Goal: Check status: Check status

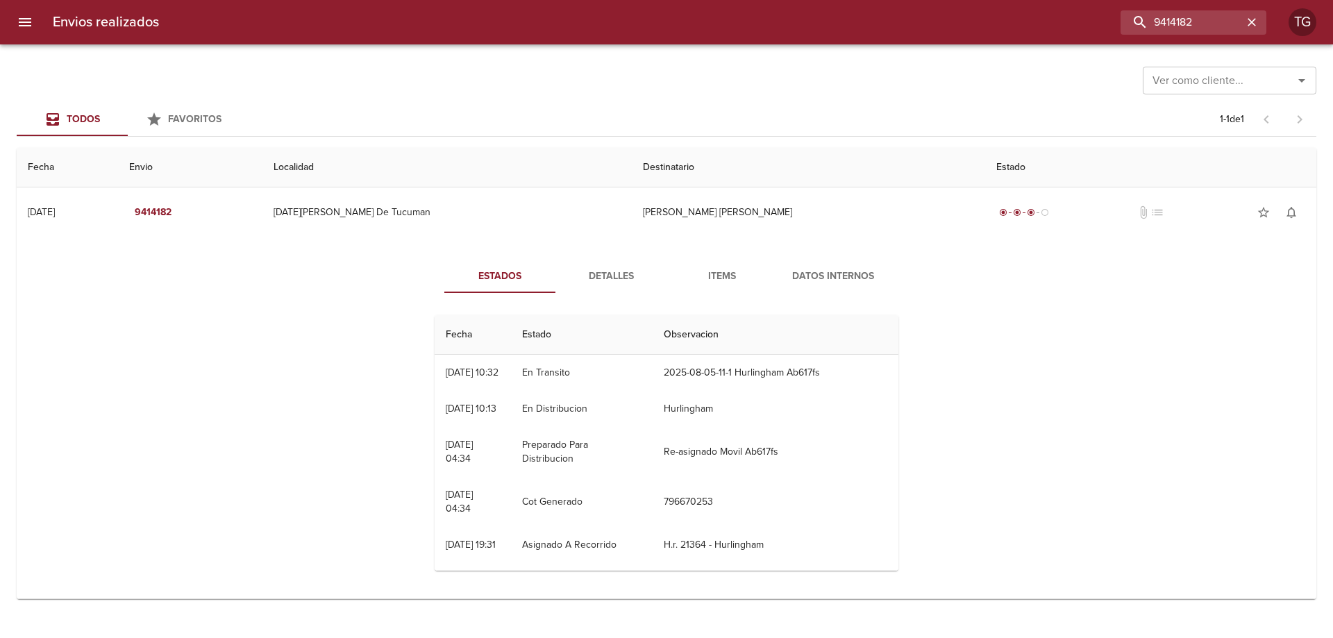
click at [970, 22] on div "9414182" at bounding box center [718, 22] width 1096 height 24
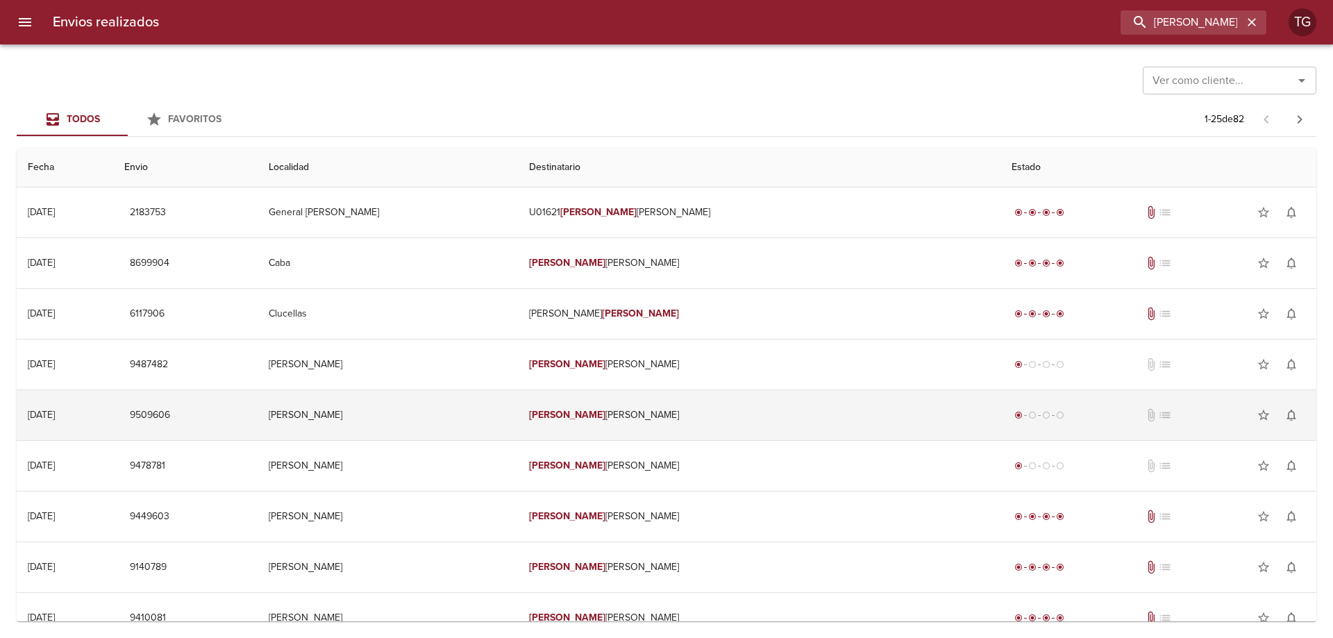
click at [257, 409] on td "9509606" at bounding box center [185, 415] width 144 height 50
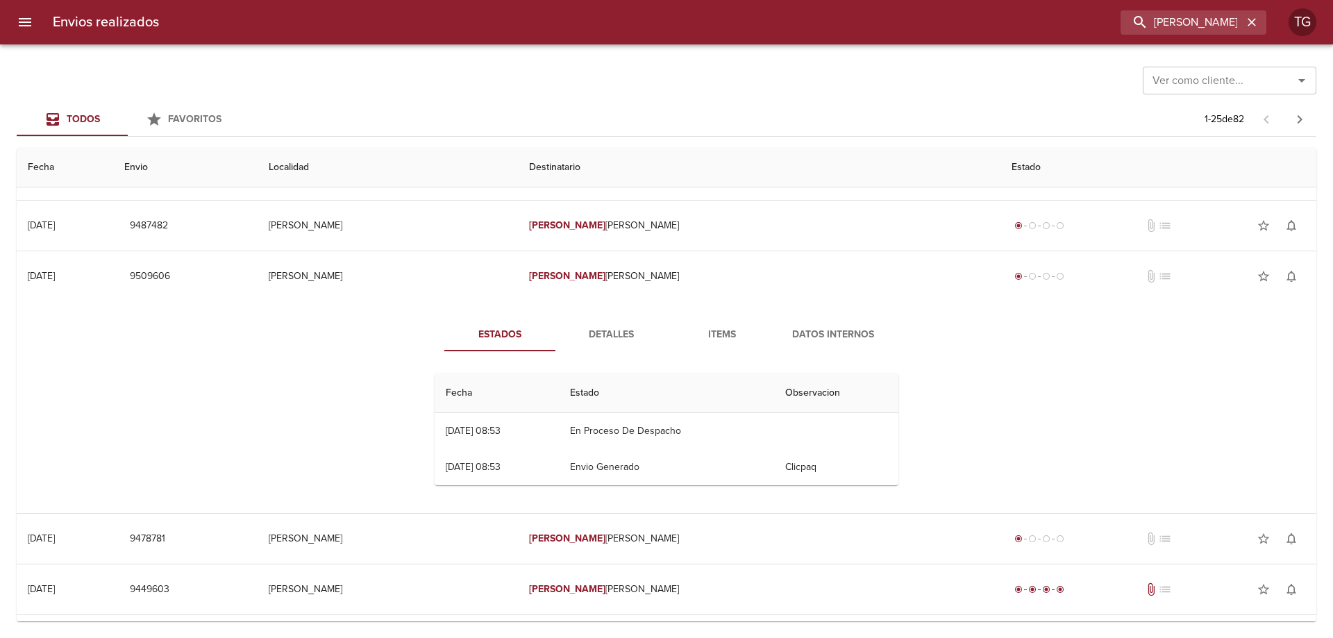
scroll to position [278, 0]
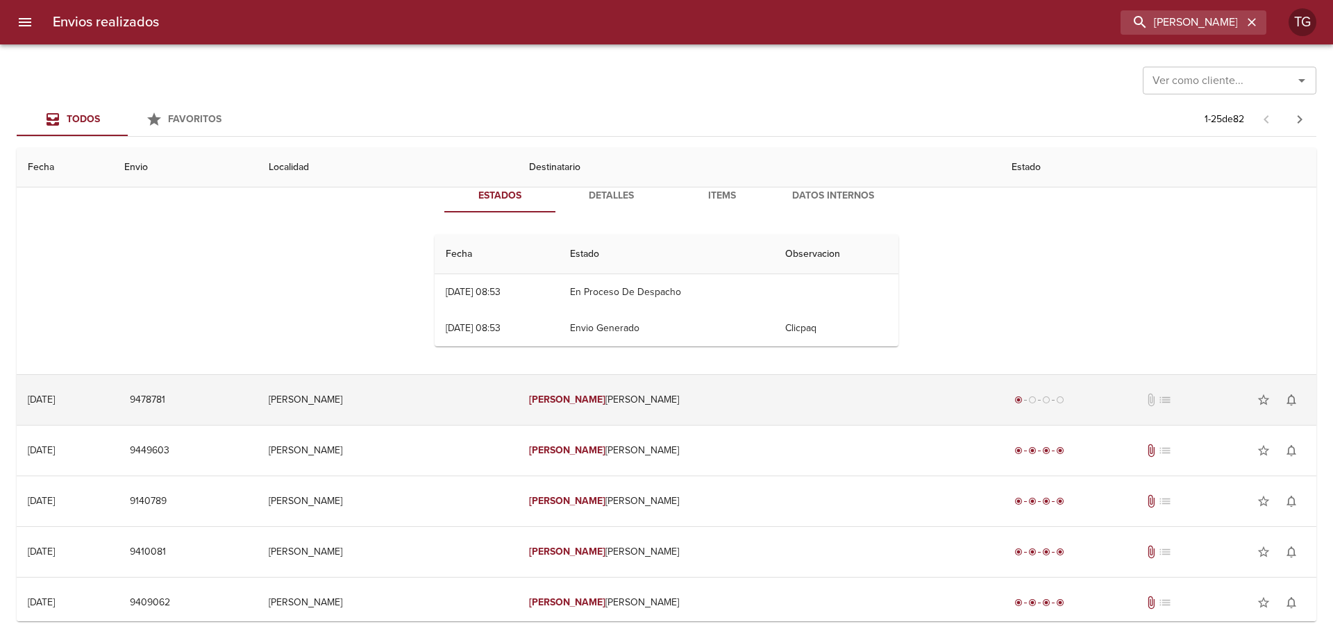
click at [627, 397] on td "[PERSON_NAME] [PERSON_NAME]" at bounding box center [759, 400] width 482 height 50
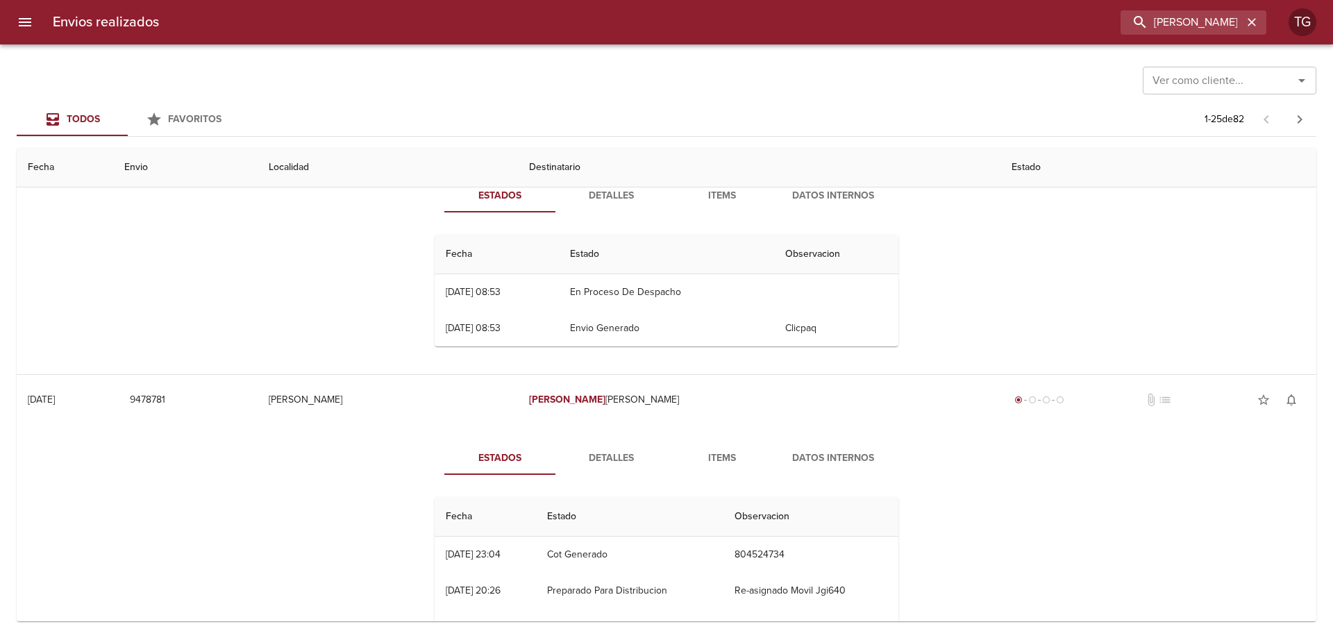
scroll to position [0, 0]
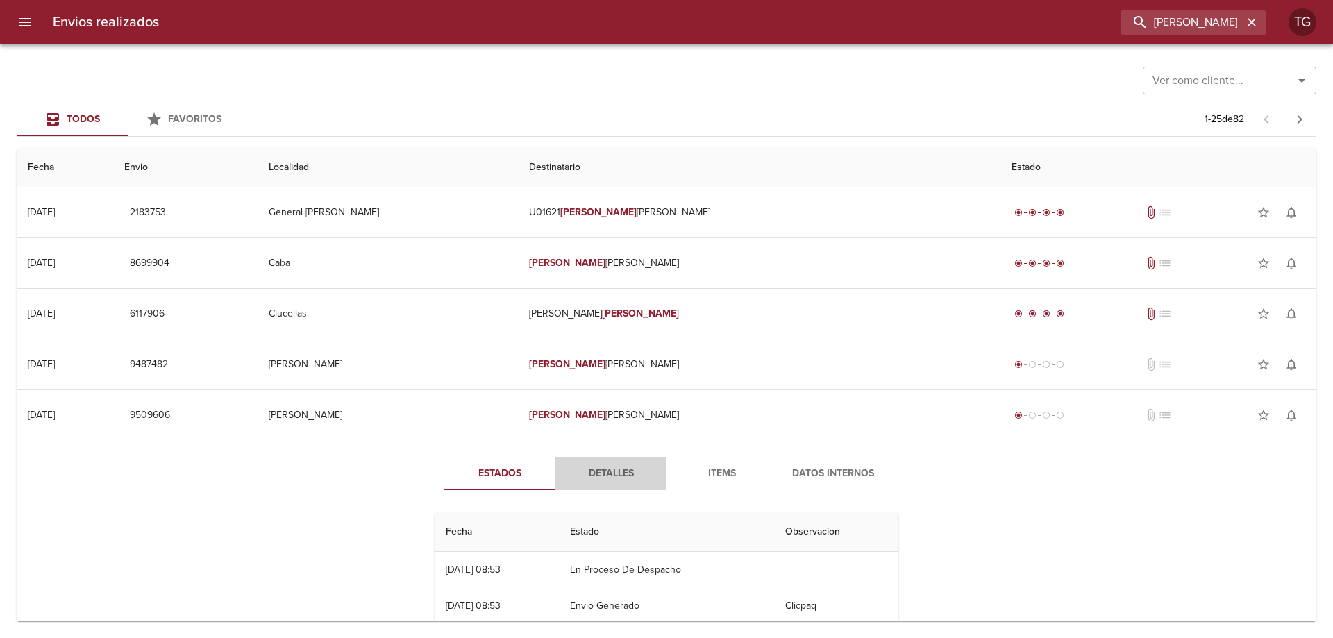
click at [632, 473] on span "Detalles" at bounding box center [611, 473] width 94 height 17
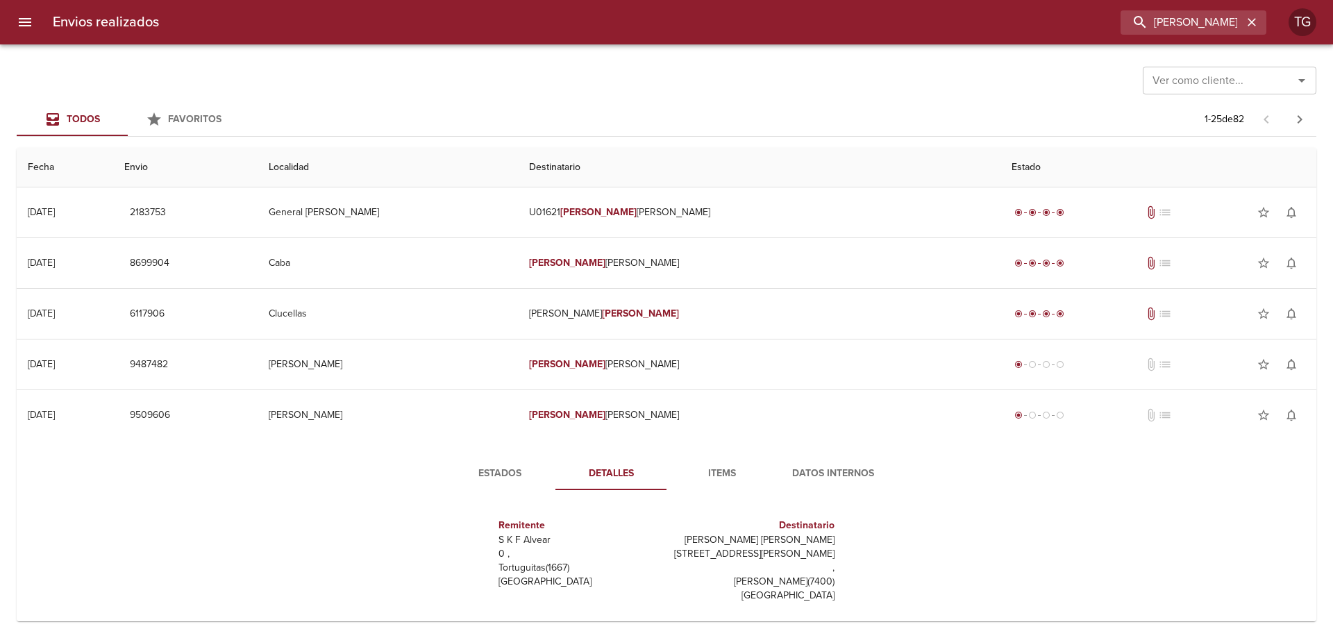
click at [697, 468] on span "Items" at bounding box center [722, 473] width 94 height 17
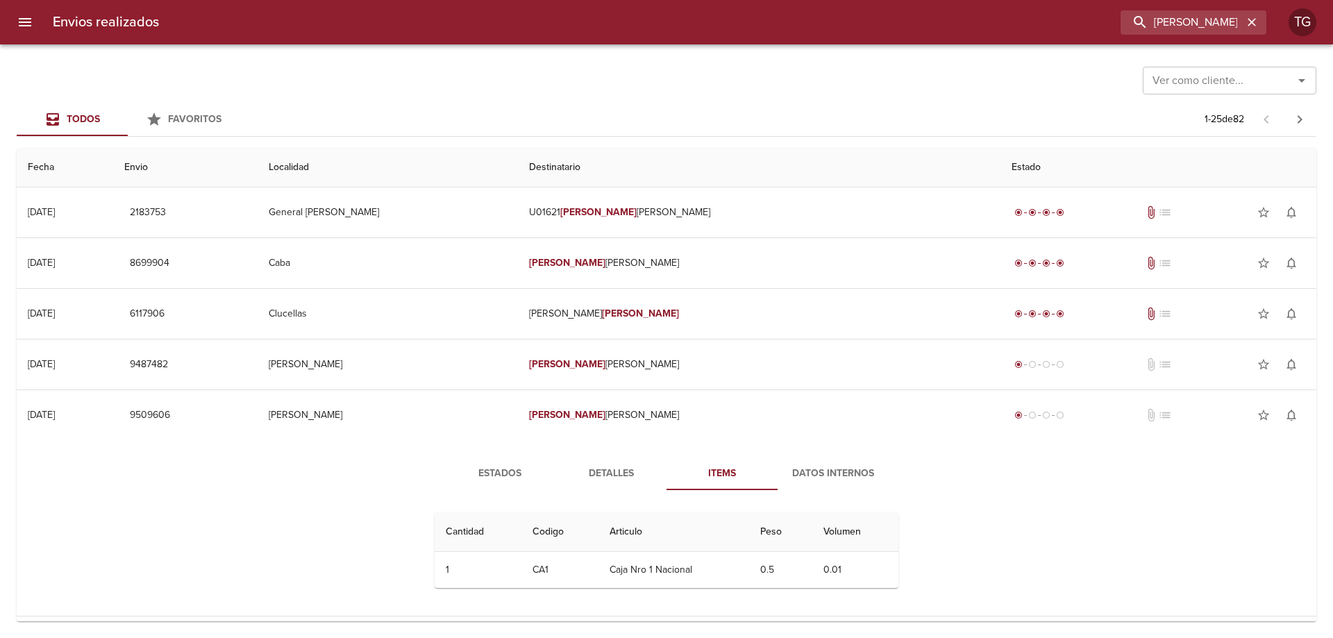
click at [807, 476] on span "Datos Internos" at bounding box center [833, 473] width 94 height 17
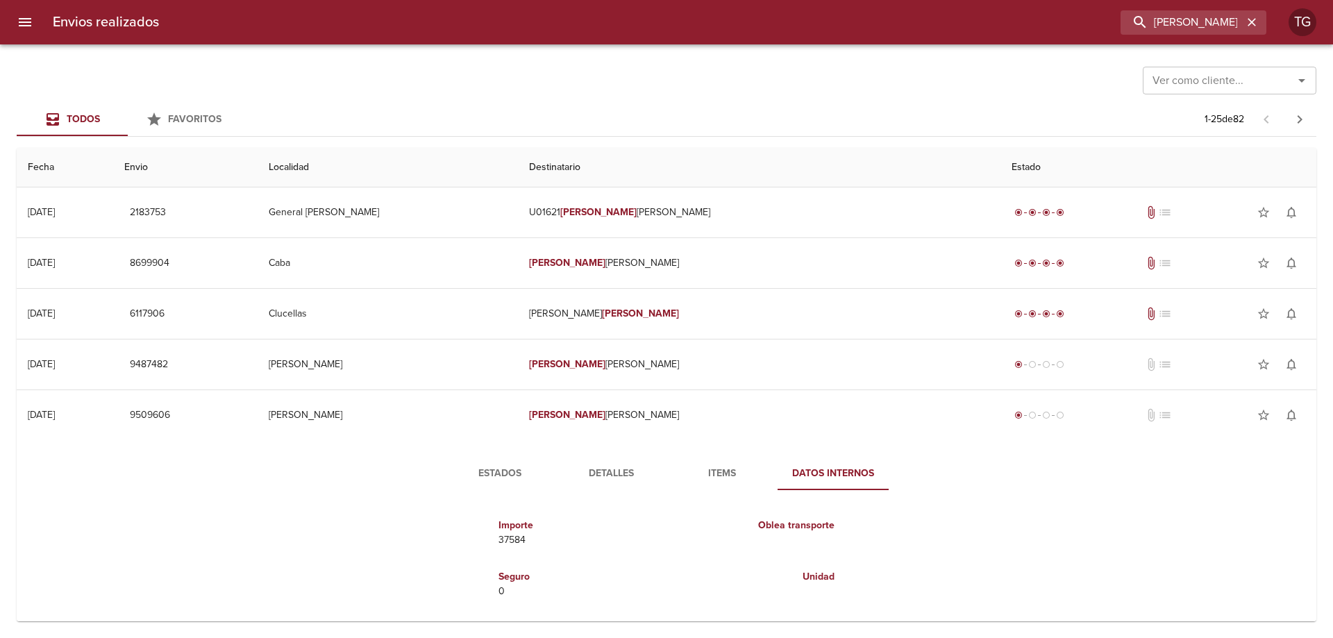
click at [682, 480] on span "Items" at bounding box center [722, 473] width 94 height 17
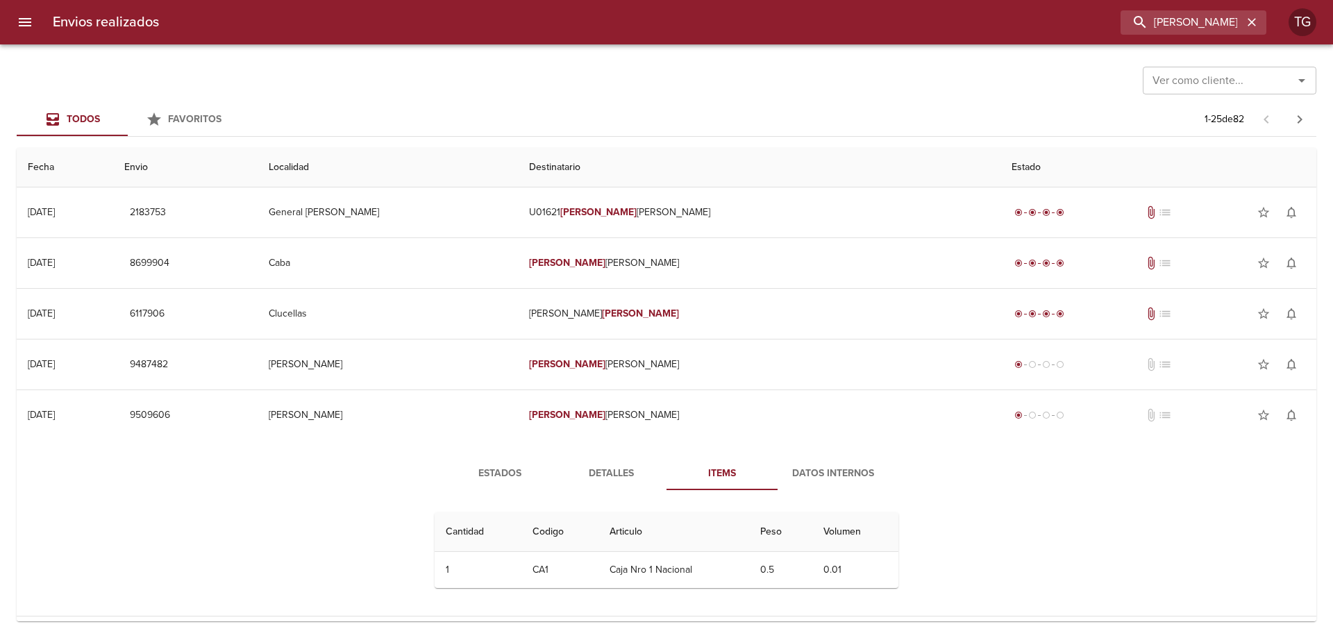
drag, startPoint x: 566, startPoint y: 480, endPoint x: 547, endPoint y: 480, distance: 19.4
click at [566, 480] on span "Detalles" at bounding box center [611, 473] width 94 height 17
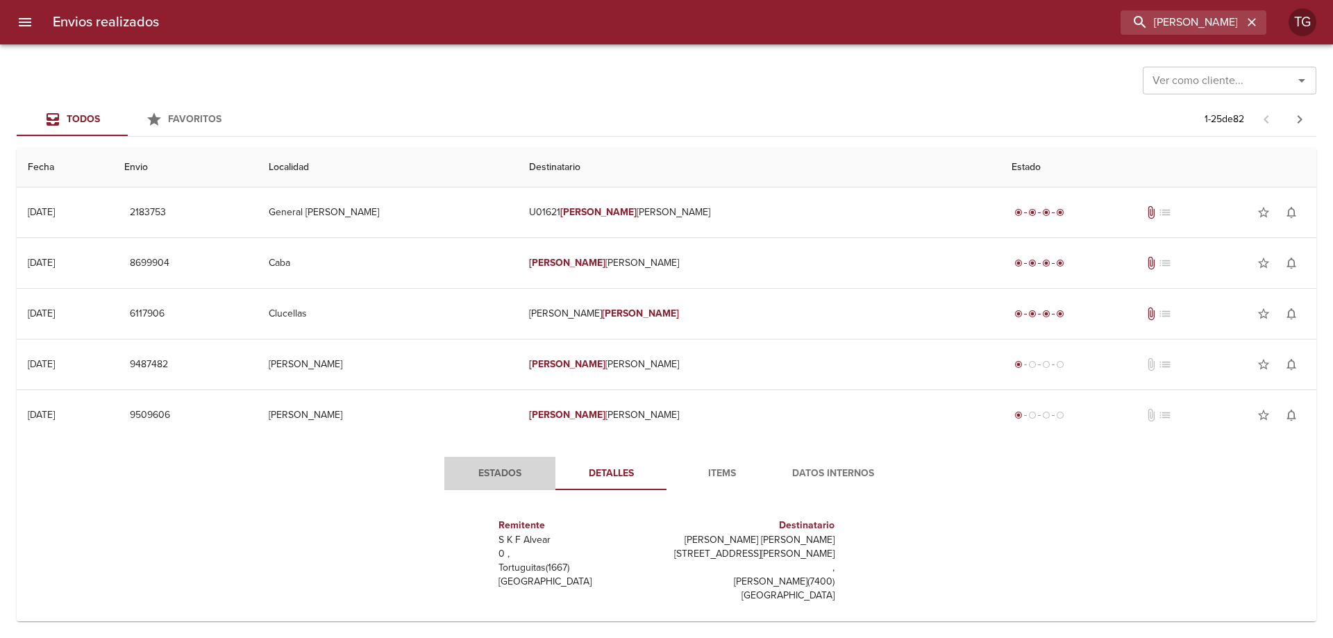
click at [498, 480] on span "Estados" at bounding box center [500, 473] width 94 height 17
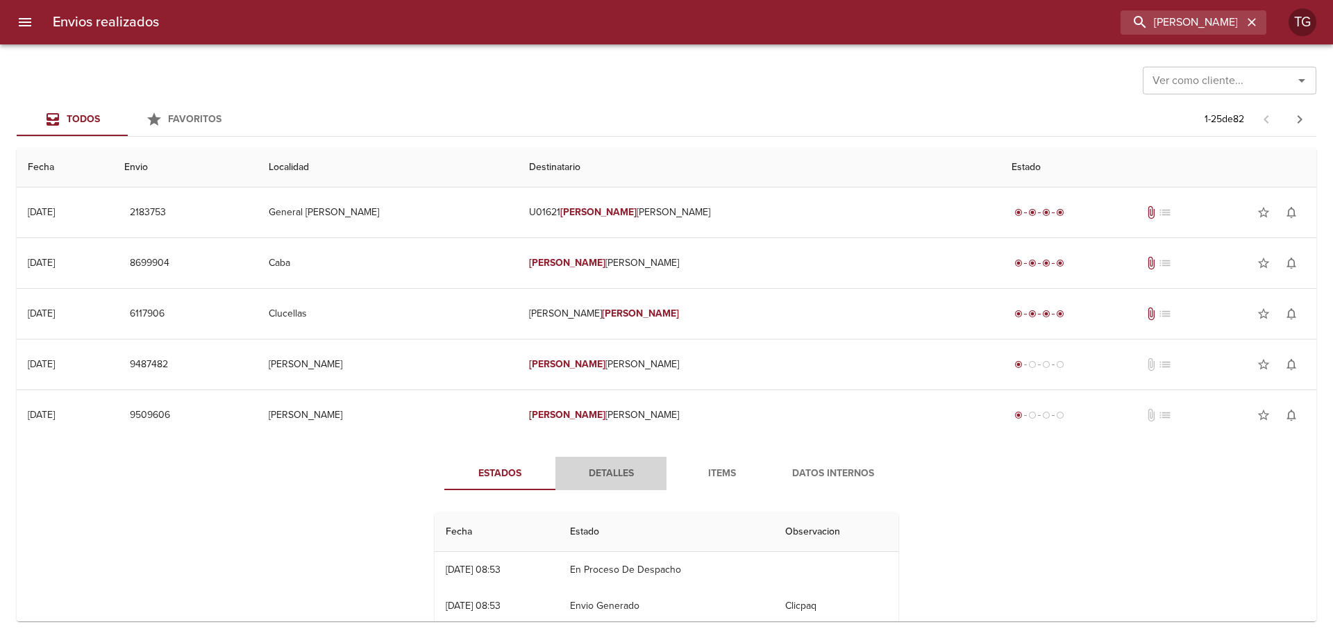
click at [598, 475] on span "Detalles" at bounding box center [611, 473] width 94 height 17
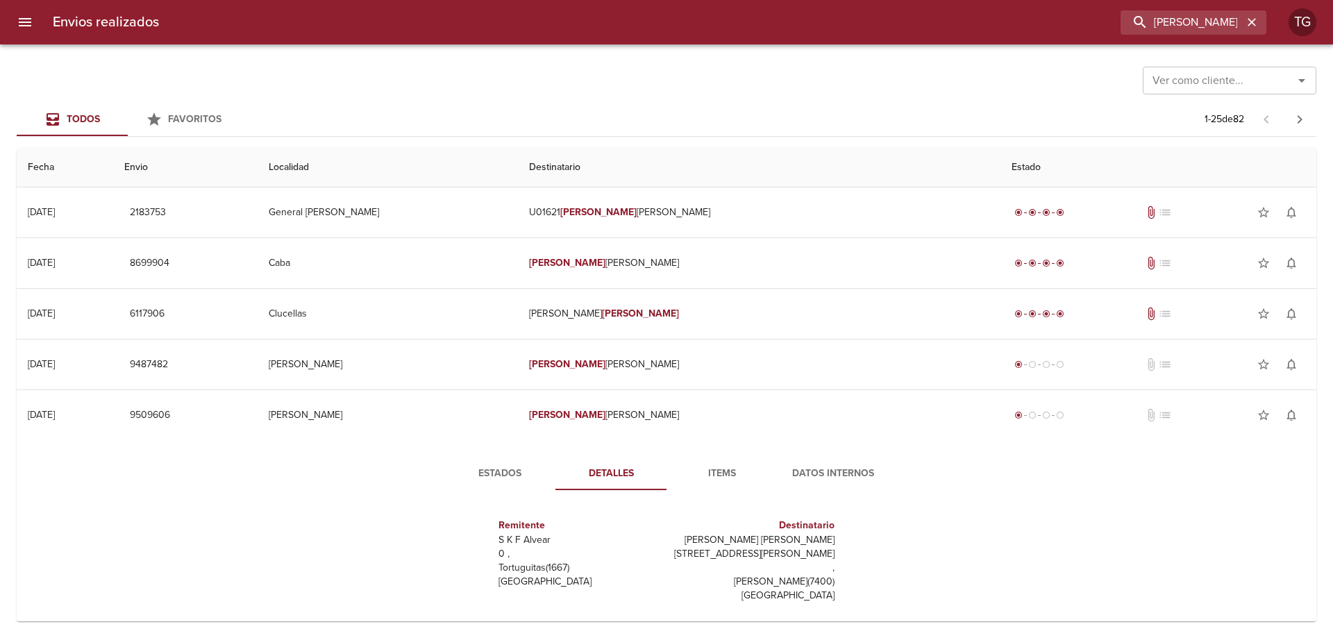
click at [743, 463] on button "Items" at bounding box center [721, 473] width 111 height 33
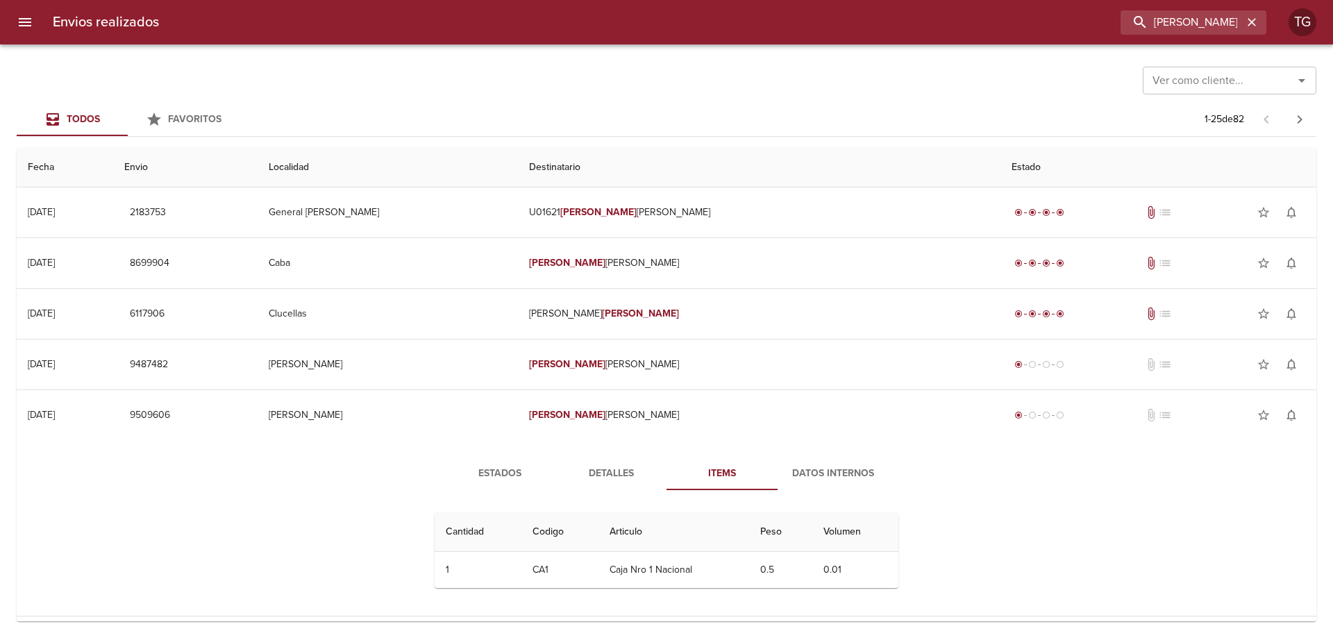
click at [813, 467] on span "Datos Internos" at bounding box center [833, 473] width 94 height 17
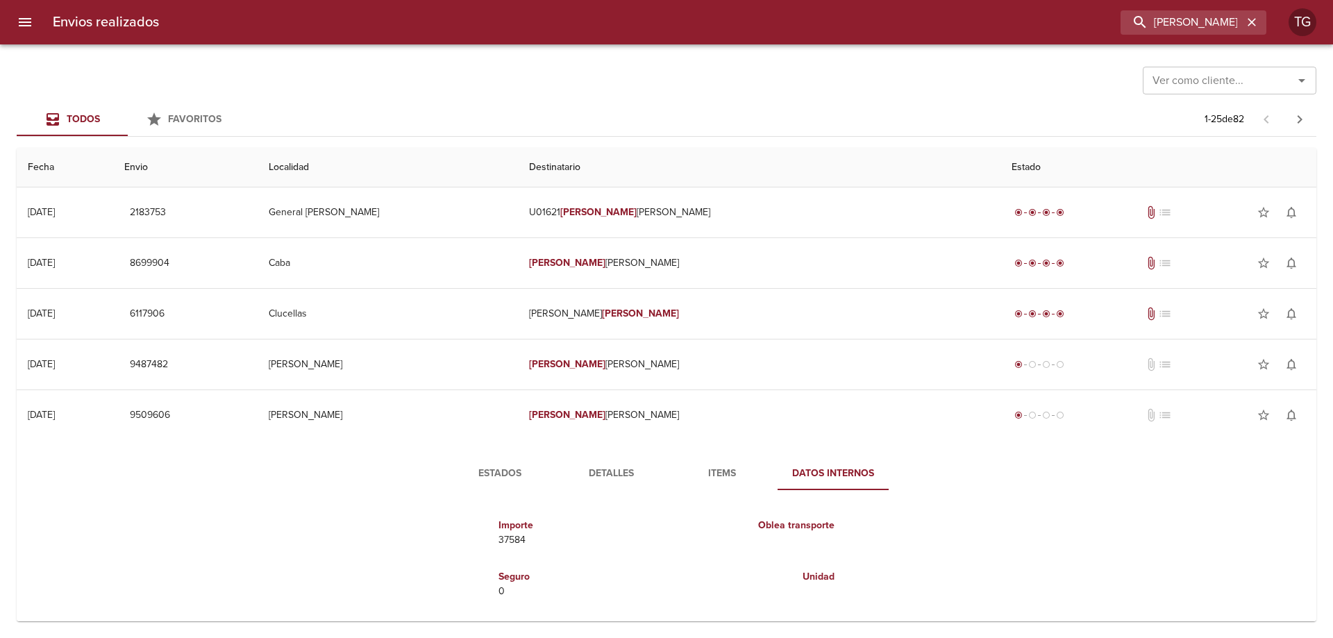
click at [911, 484] on div "Estados Detalles Items Datos Internos" at bounding box center [666, 473] width 500 height 33
click at [692, 460] on button "Items" at bounding box center [721, 473] width 111 height 33
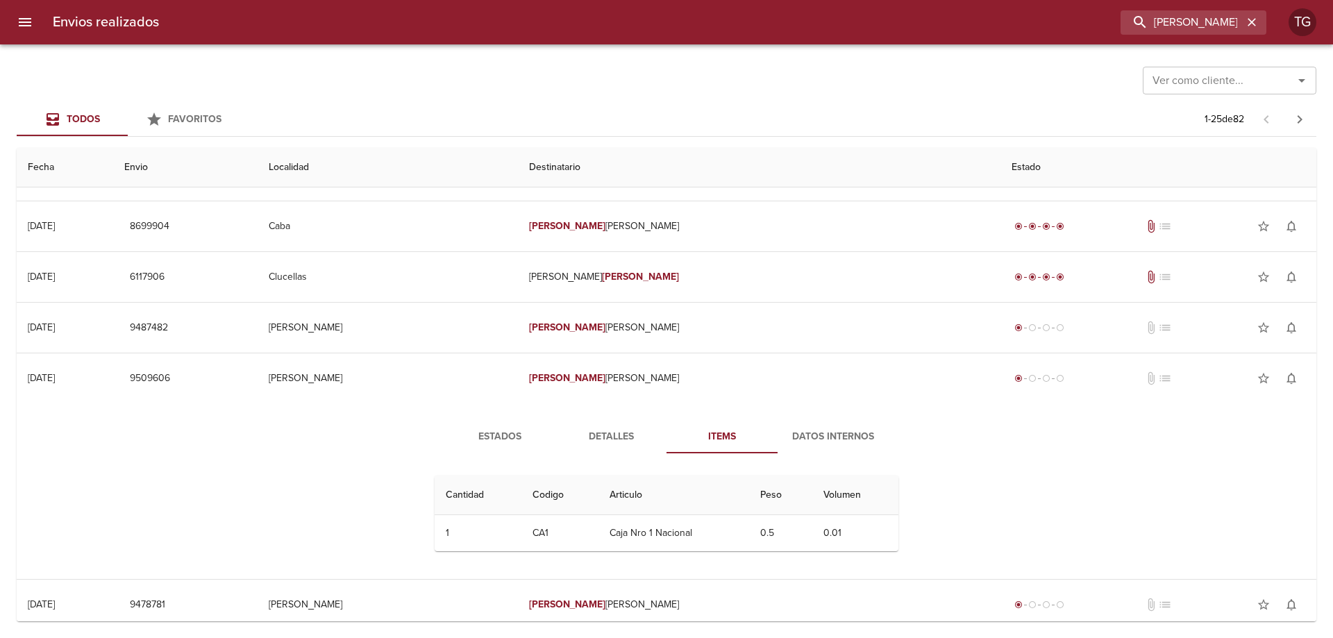
scroll to position [69, 0]
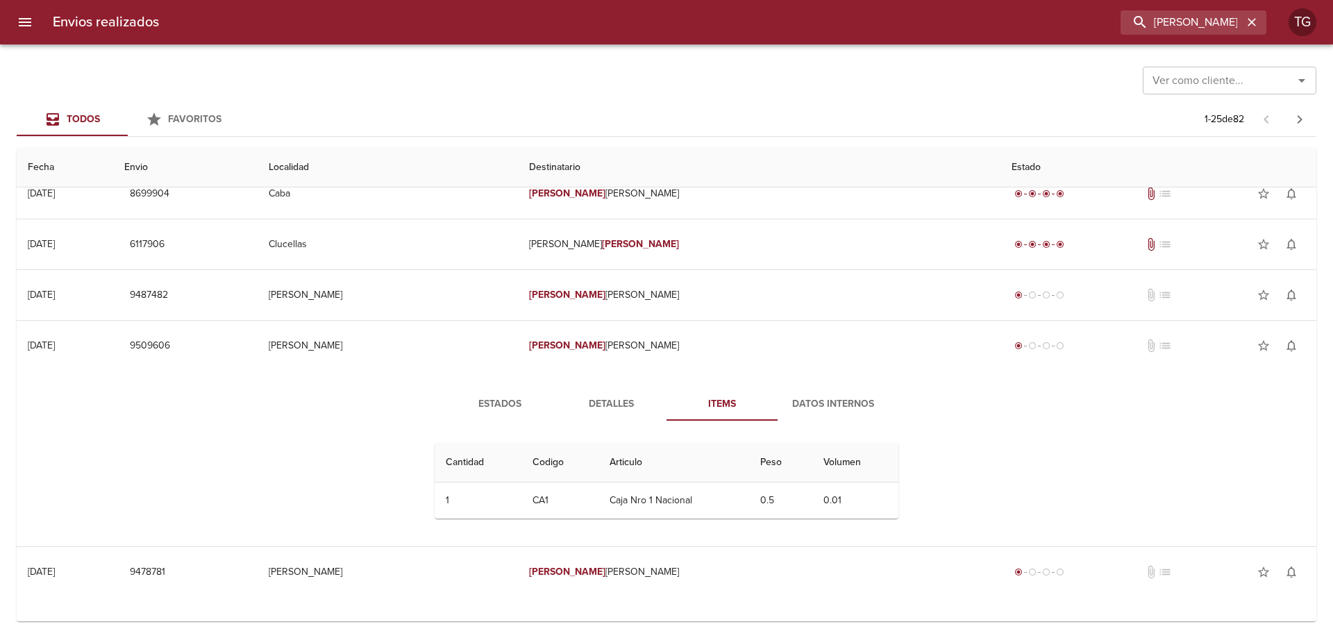
drag, startPoint x: 598, startPoint y: 496, endPoint x: 828, endPoint y: 497, distance: 230.4
click at [828, 497] on tr "1 1 CA1 Caja Nro 1 Nacional 0.5 0.01" at bounding box center [666, 500] width 464 height 36
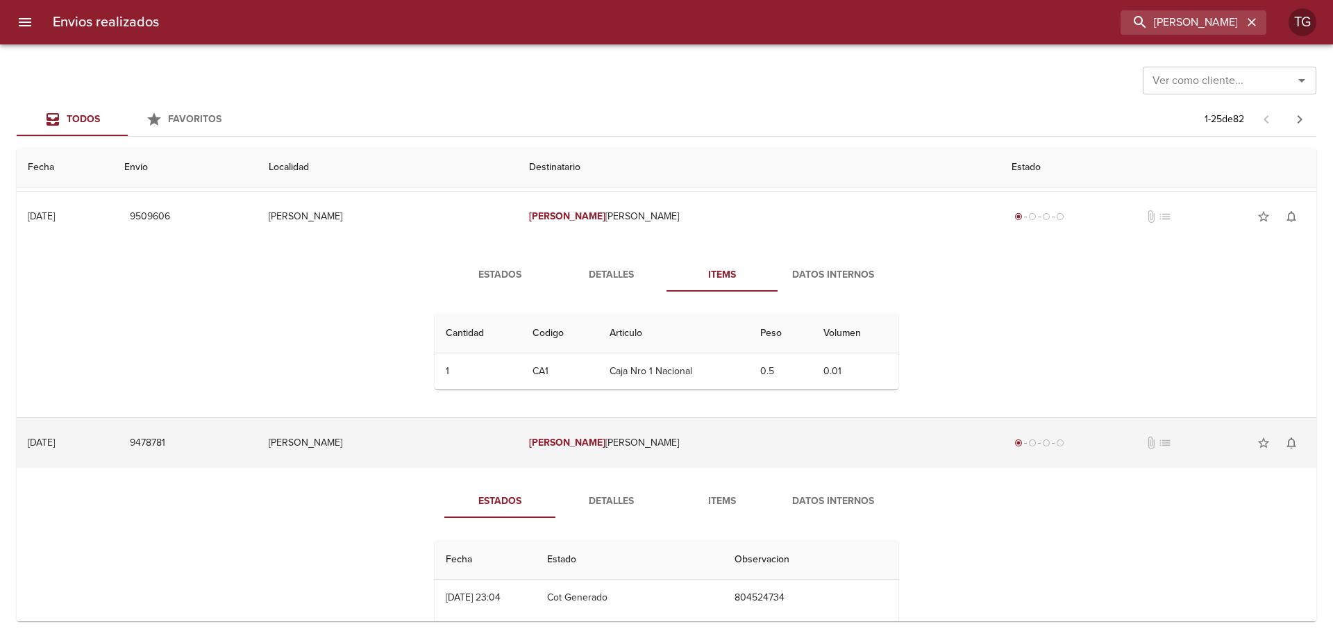
scroll to position [208, 0]
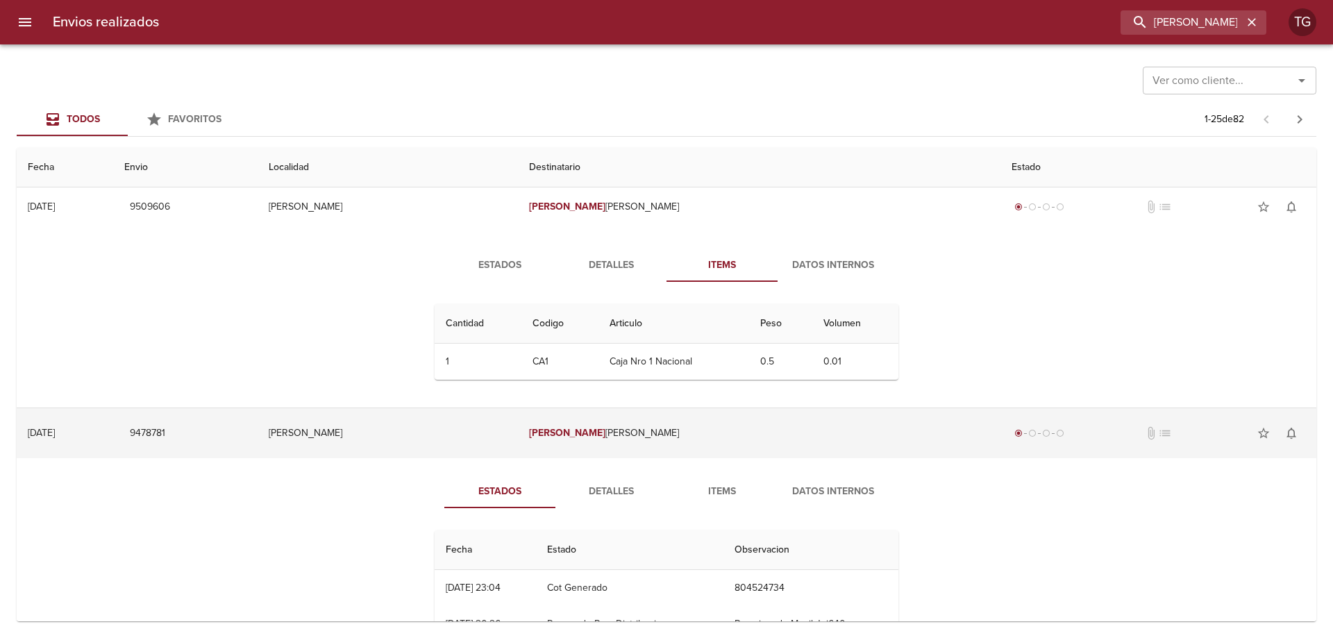
click at [473, 443] on td "[PERSON_NAME]" at bounding box center [387, 433] width 260 height 50
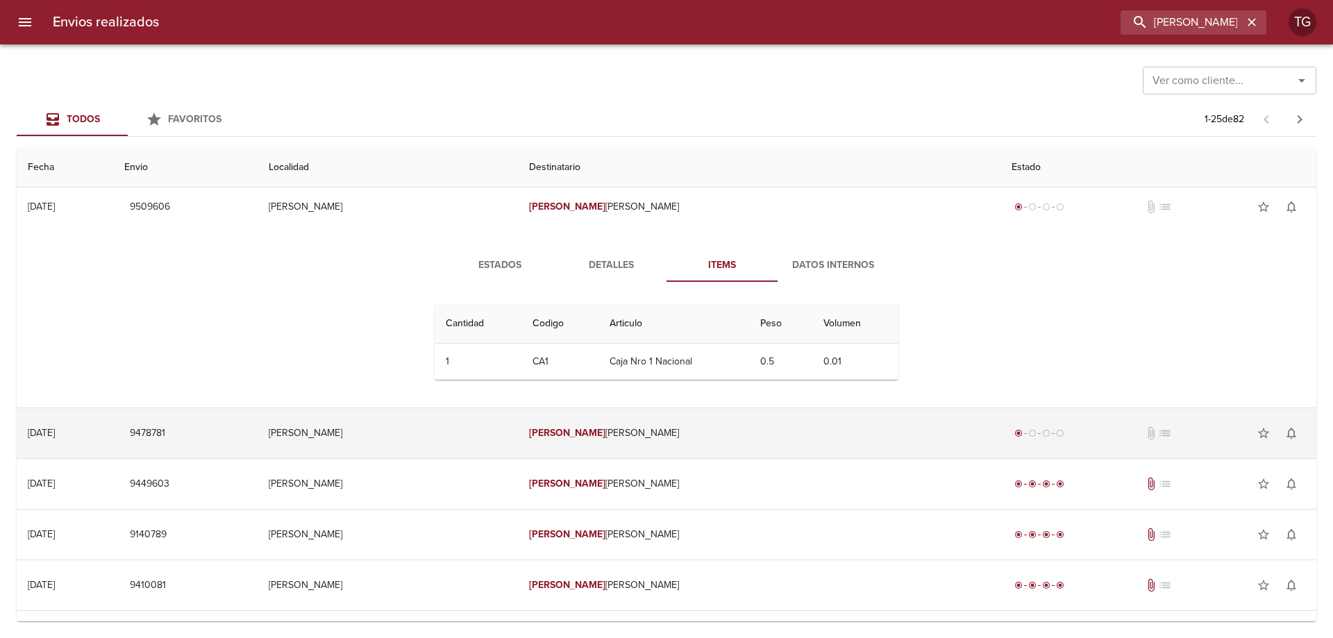
click at [473, 443] on td "[PERSON_NAME]" at bounding box center [387, 433] width 260 height 50
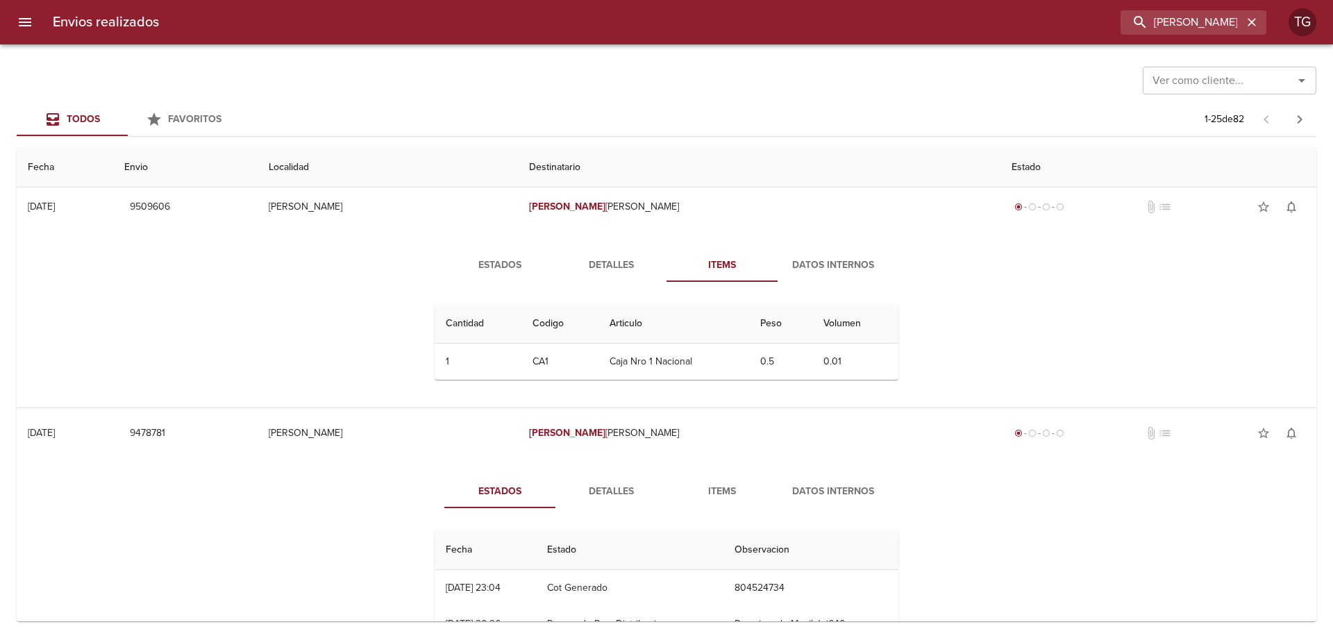
scroll to position [278, 0]
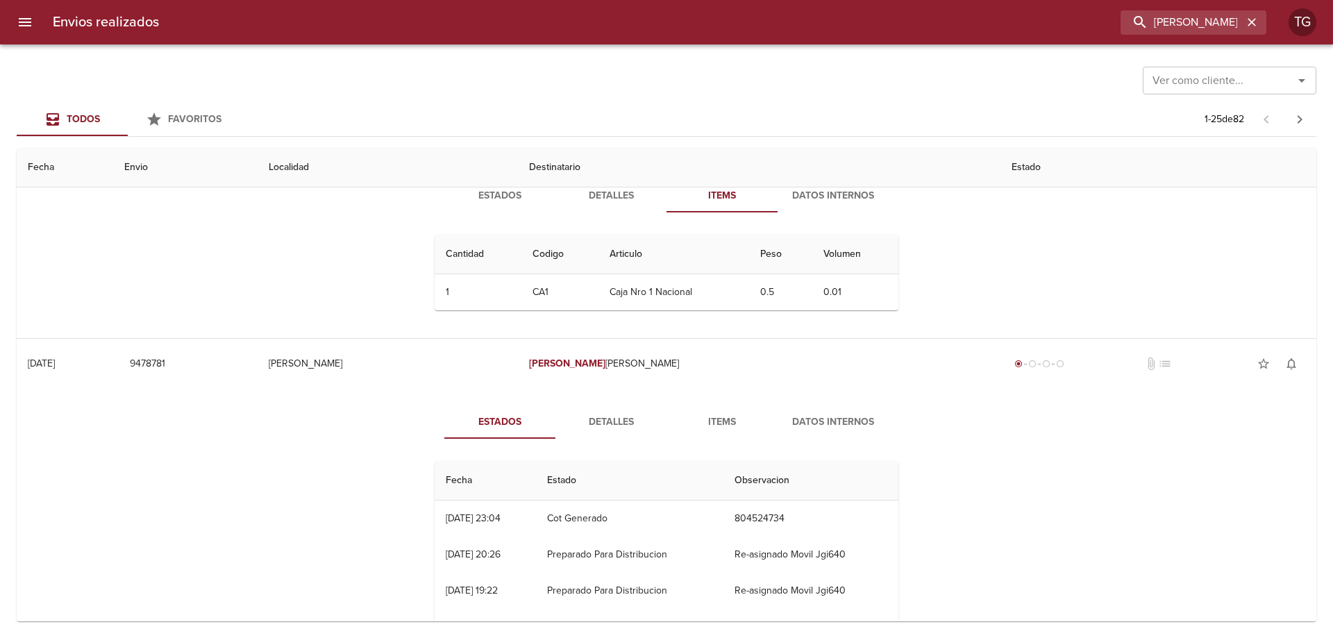
click at [633, 555] on td "Preparado Para Distribucion" at bounding box center [629, 555] width 187 height 36
drag, startPoint x: 763, startPoint y: 573, endPoint x: 763, endPoint y: 591, distance: 17.4
click at [763, 573] on td "Re-asignado Movil Jgi640" at bounding box center [810, 591] width 175 height 36
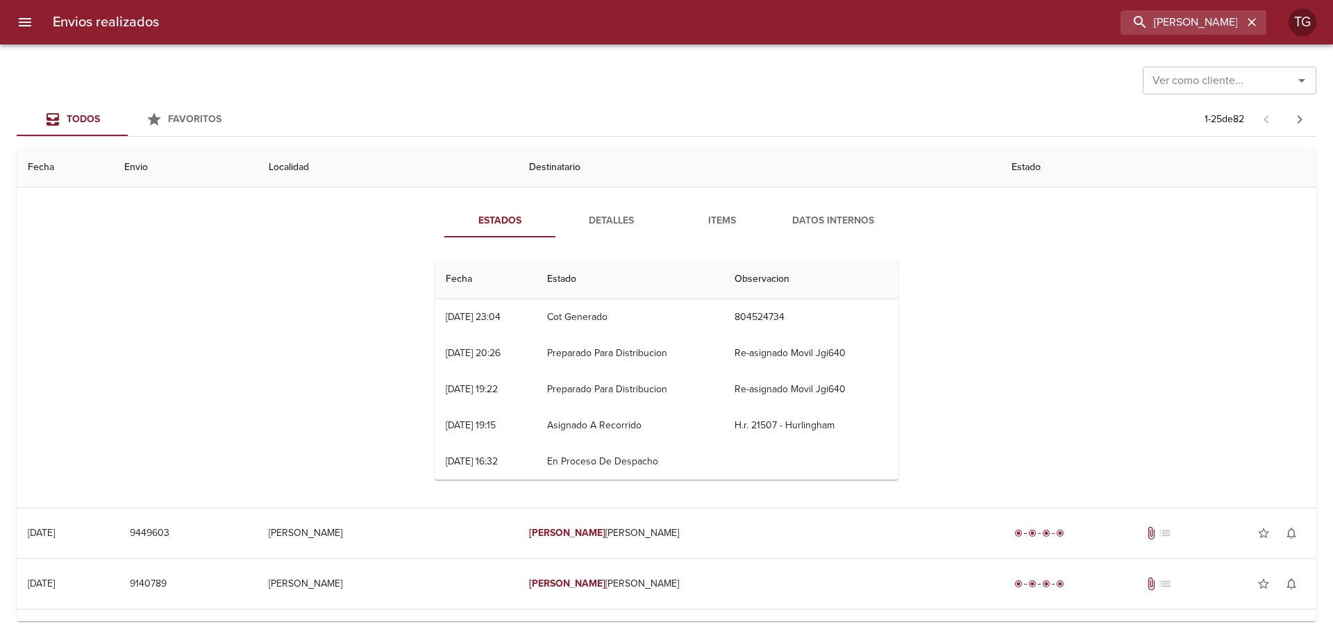
scroll to position [555, 0]
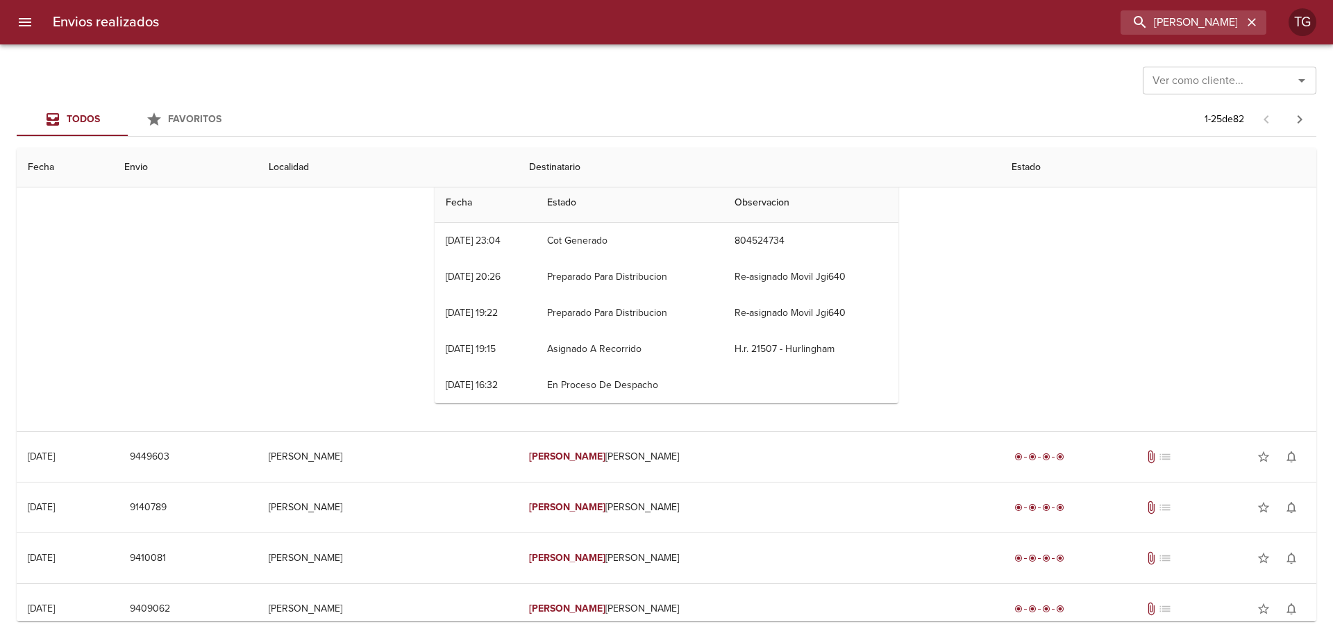
click at [1014, 328] on div "Estados Detalles Items Datos Internos Fecha Estado Observacion 15/08 [DATE] 23:…" at bounding box center [666, 271] width 1277 height 320
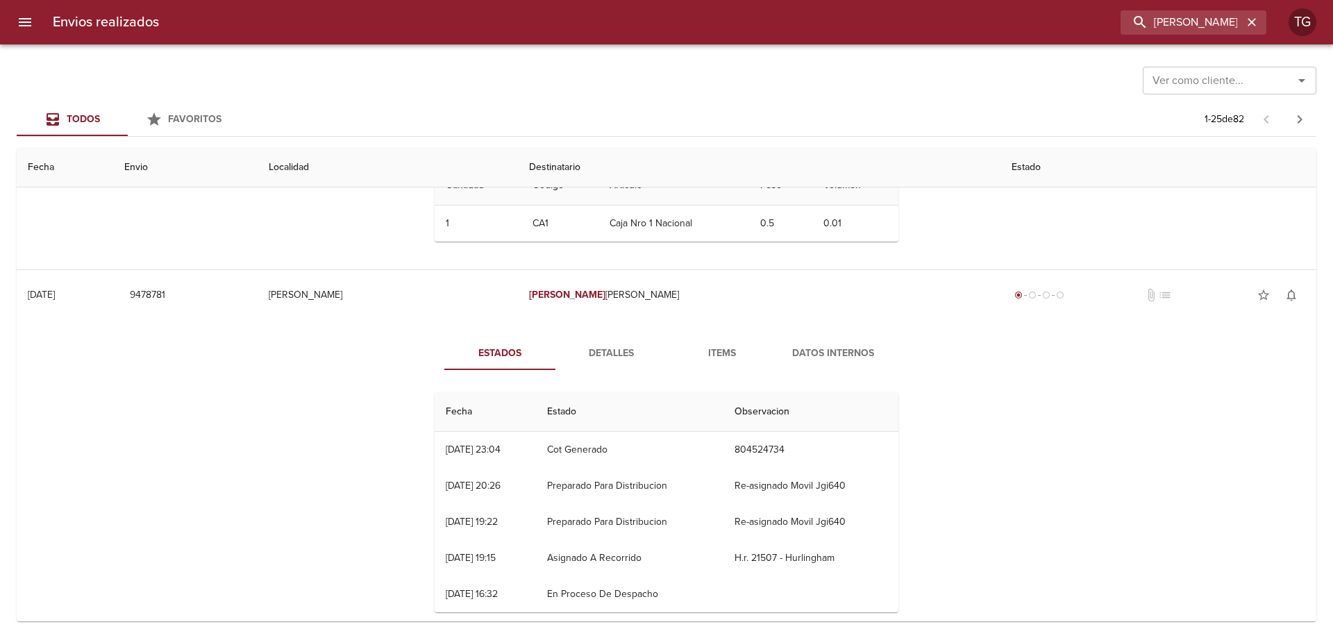
scroll to position [347, 0]
click at [654, 544] on td "Asignado A Recorrido" at bounding box center [629, 557] width 187 height 36
drag, startPoint x: 813, startPoint y: 562, endPoint x: 752, endPoint y: 563, distance: 60.4
click at [752, 563] on td "H.r. 21507 - Hurlingham" at bounding box center [810, 557] width 175 height 36
click at [1022, 480] on div "Estados Detalles Items Datos Internos Fecha Estado Observacion 15/08 [DATE] 23:…" at bounding box center [666, 479] width 1277 height 320
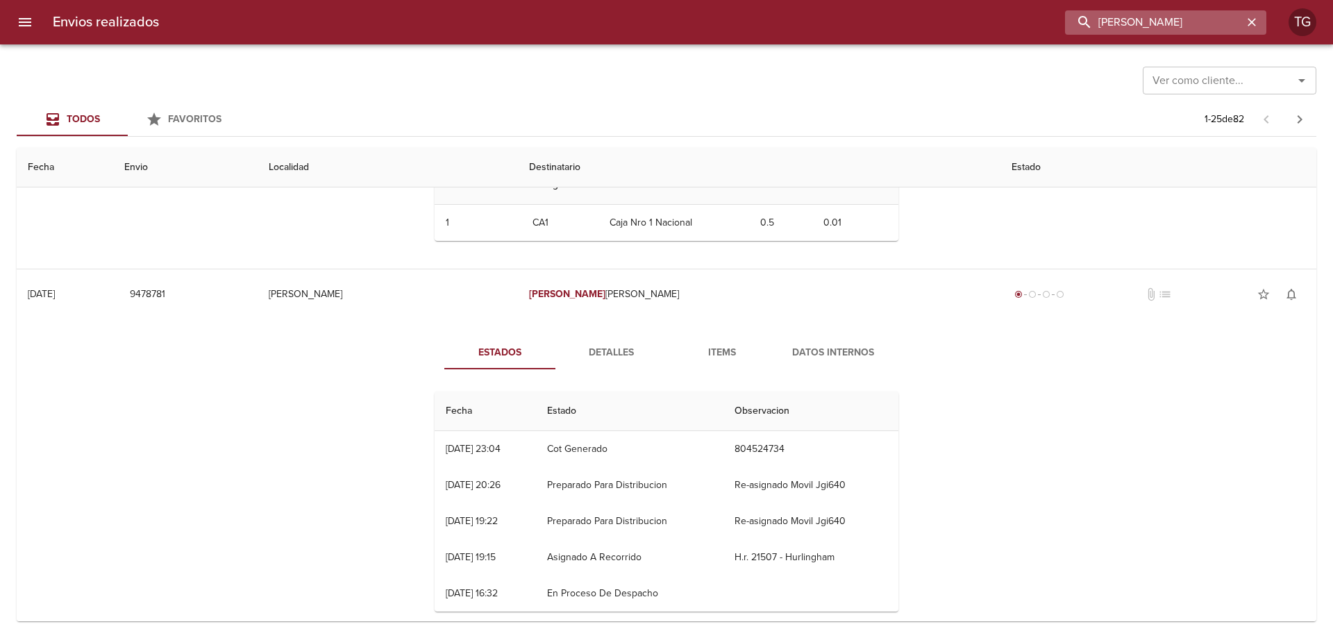
click at [1228, 24] on input "[PERSON_NAME]" at bounding box center [1154, 22] width 178 height 24
type input "9503216"
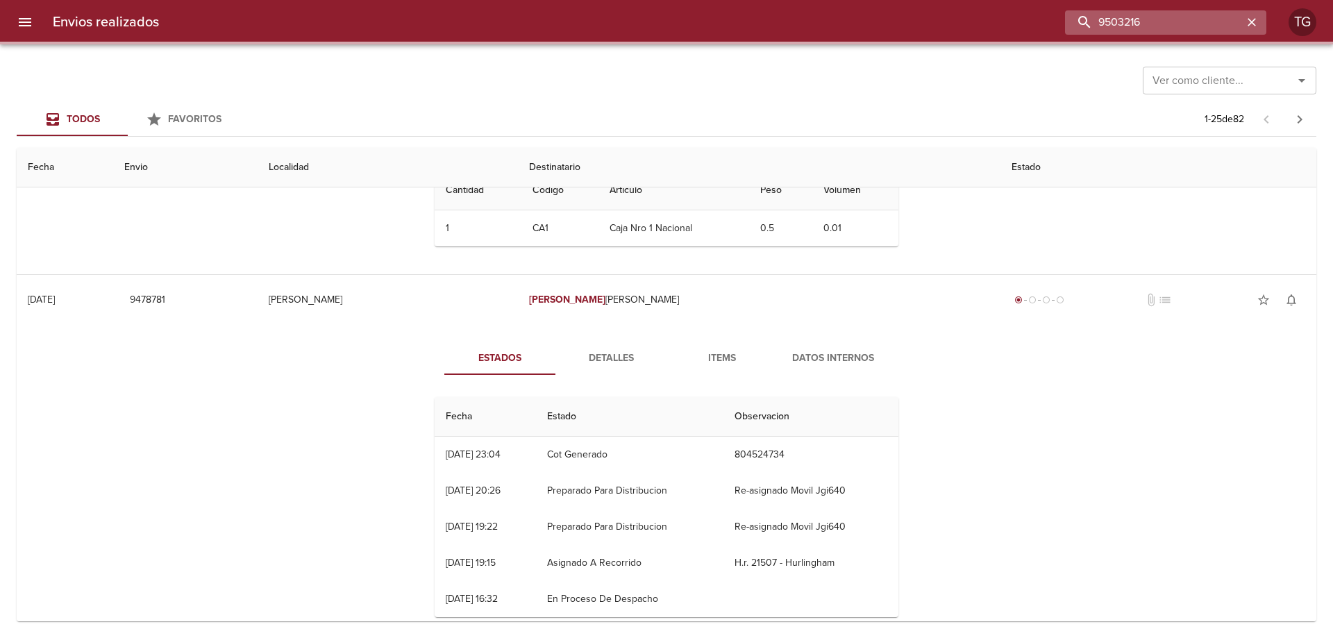
scroll to position [0, 0]
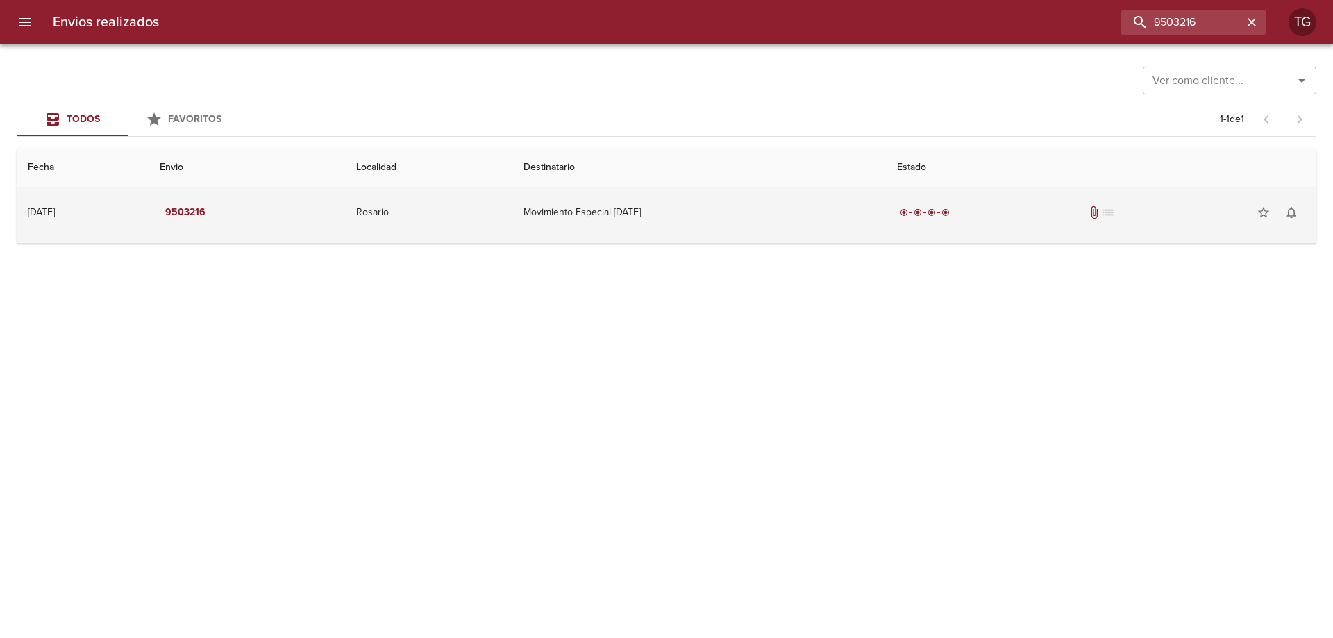
click at [820, 230] on td "Movimiento Especial [DATE]" at bounding box center [698, 212] width 373 height 50
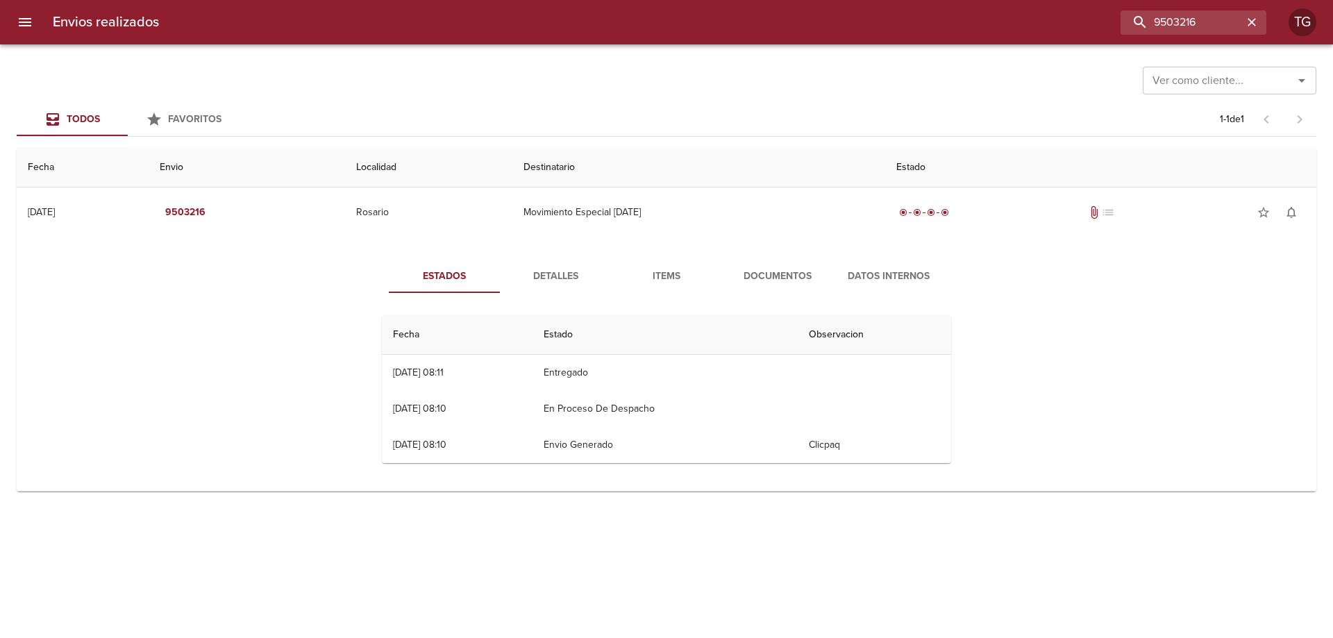
click at [748, 274] on span "Documentos" at bounding box center [777, 276] width 94 height 17
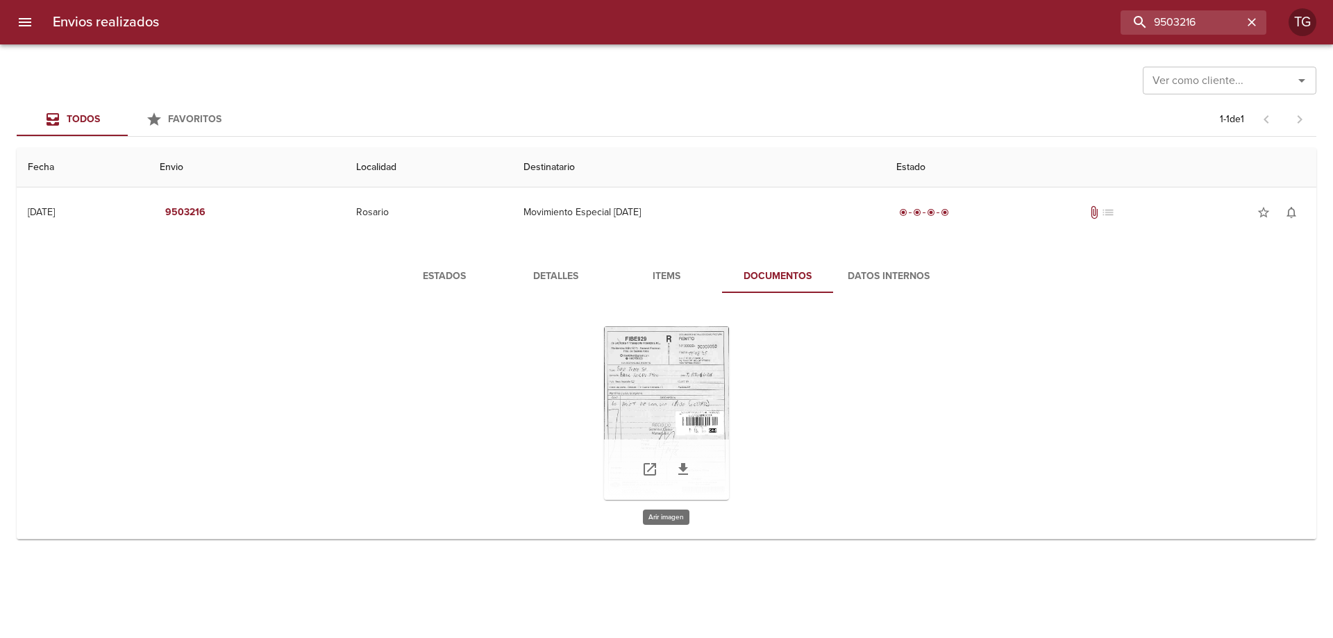
click at [707, 400] on div "Tabla de envíos del cliente" at bounding box center [666, 413] width 125 height 174
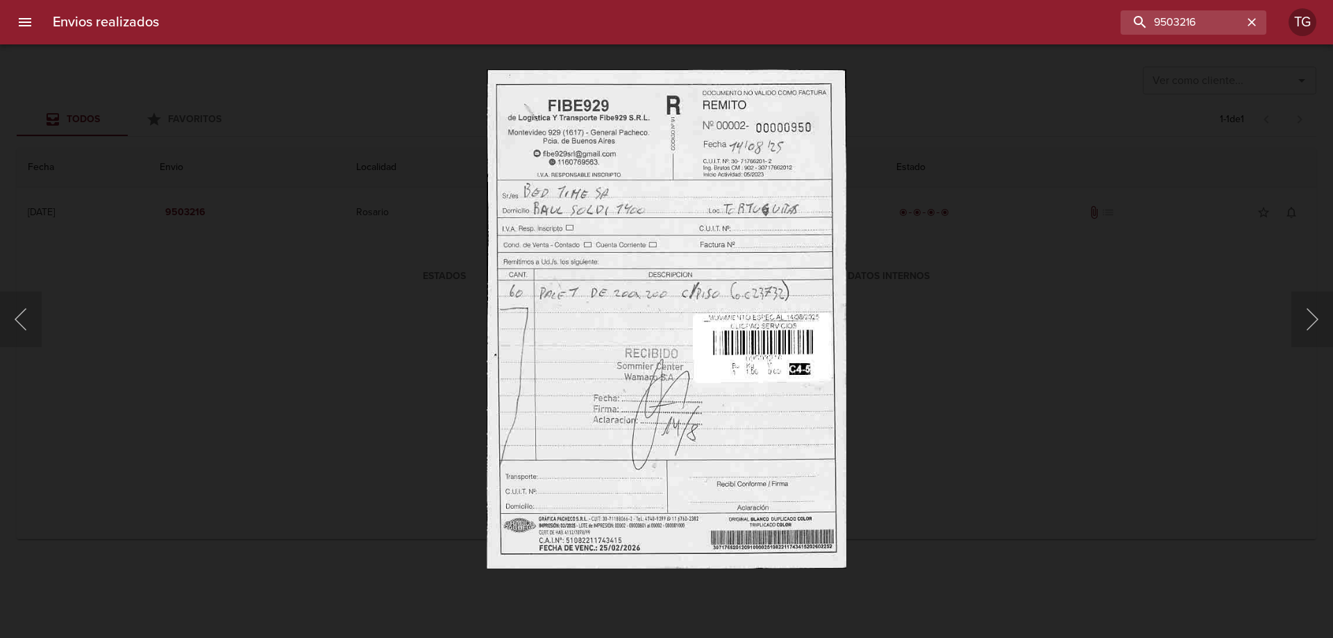
click at [926, 397] on div "Lightbox" at bounding box center [666, 319] width 1333 height 638
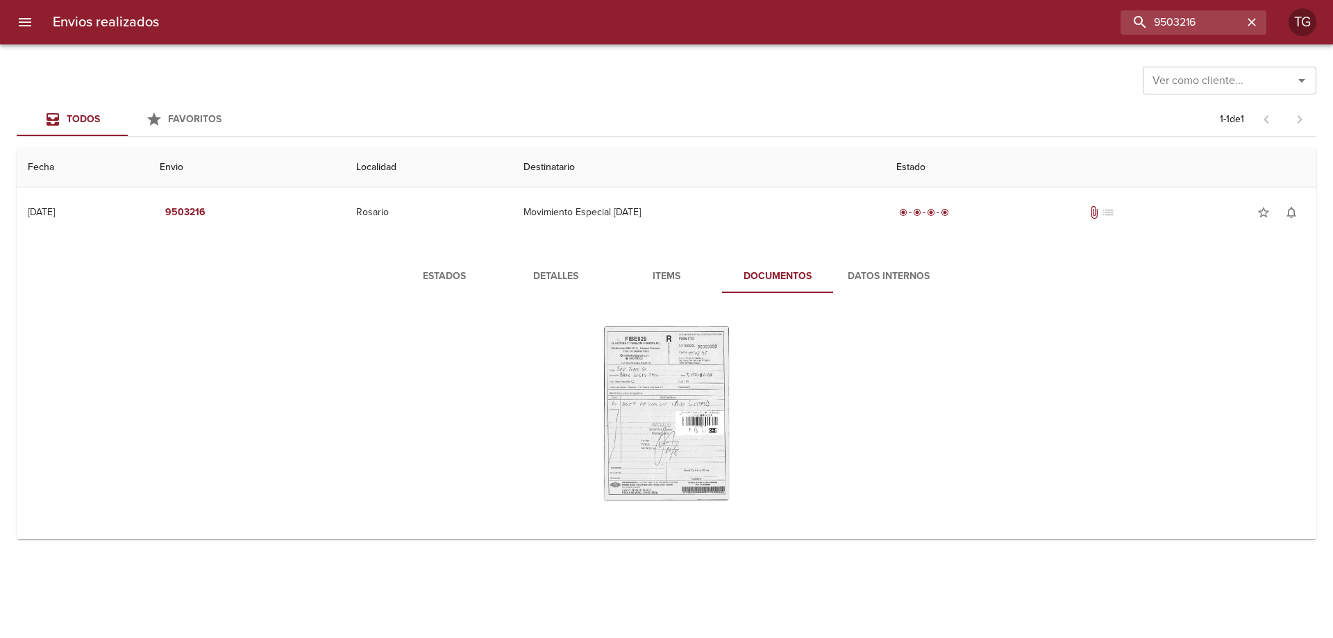
click at [432, 271] on span "Estados" at bounding box center [444, 276] width 94 height 17
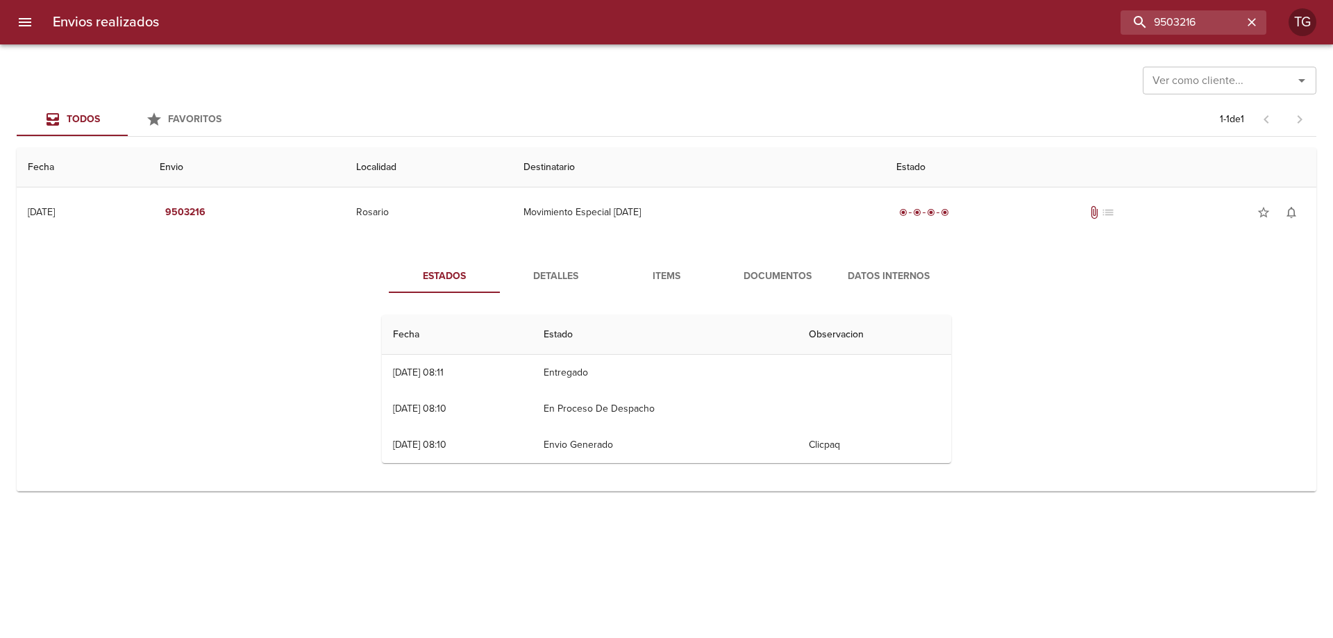
click at [797, 280] on span "Documentos" at bounding box center [777, 276] width 94 height 17
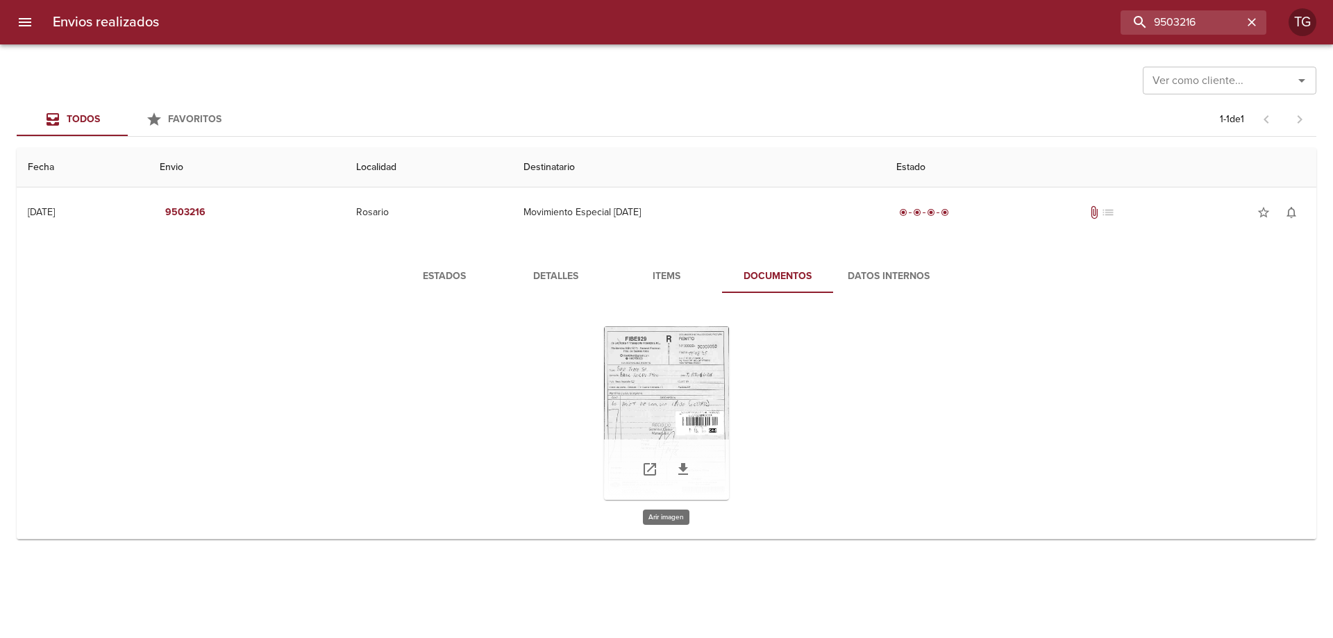
click at [700, 383] on div "Tabla de envíos del cliente" at bounding box center [666, 413] width 125 height 174
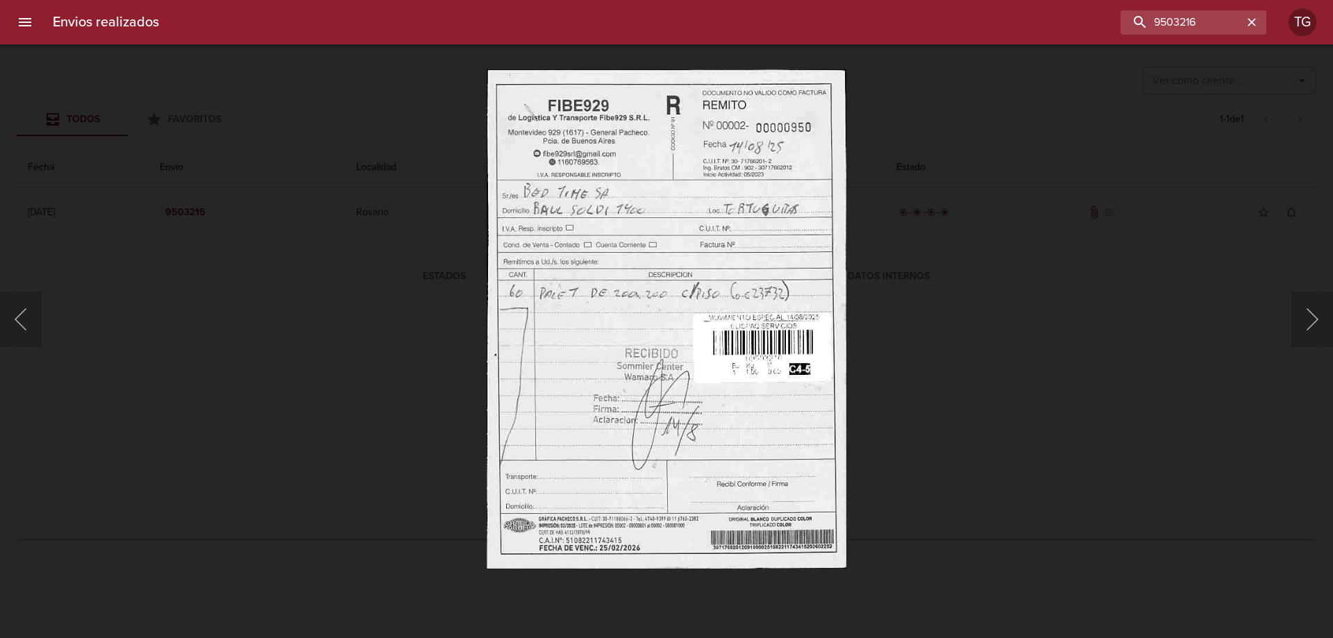
click at [943, 387] on div "Lightbox" at bounding box center [666, 319] width 1333 height 638
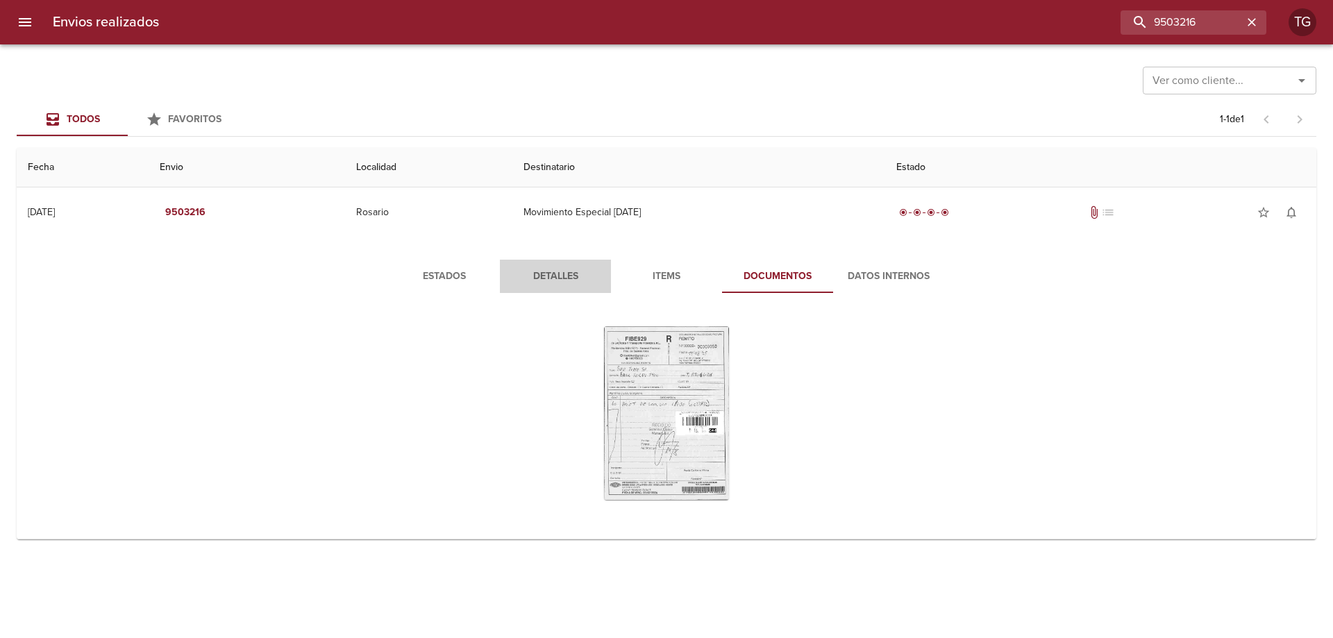
click at [541, 280] on span "Detalles" at bounding box center [555, 276] width 94 height 17
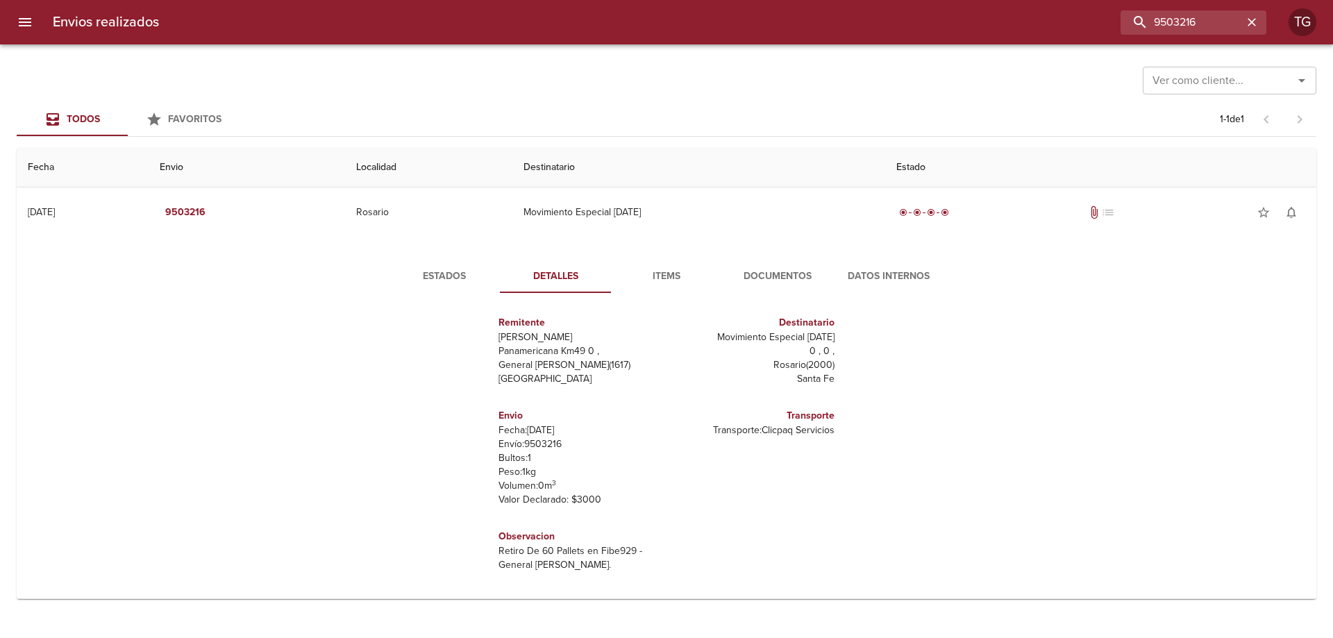
scroll to position [7, 0]
drag, startPoint x: 441, startPoint y: 344, endPoint x: 766, endPoint y: 350, distance: 324.9
click at [766, 350] on div "Remitente Wamaro Tortuguitas Panamericana Km49 0 , General [PERSON_NAME] ( 1617…" at bounding box center [666, 443] width 580 height 278
click at [766, 350] on p "0 , 0 ," at bounding box center [753, 350] width 162 height 14
click at [487, 344] on div "Remitente Wamaro Tortuguitas Panamericana Km49 0 , General [PERSON_NAME] ( 1617…" at bounding box center [666, 443] width 580 height 278
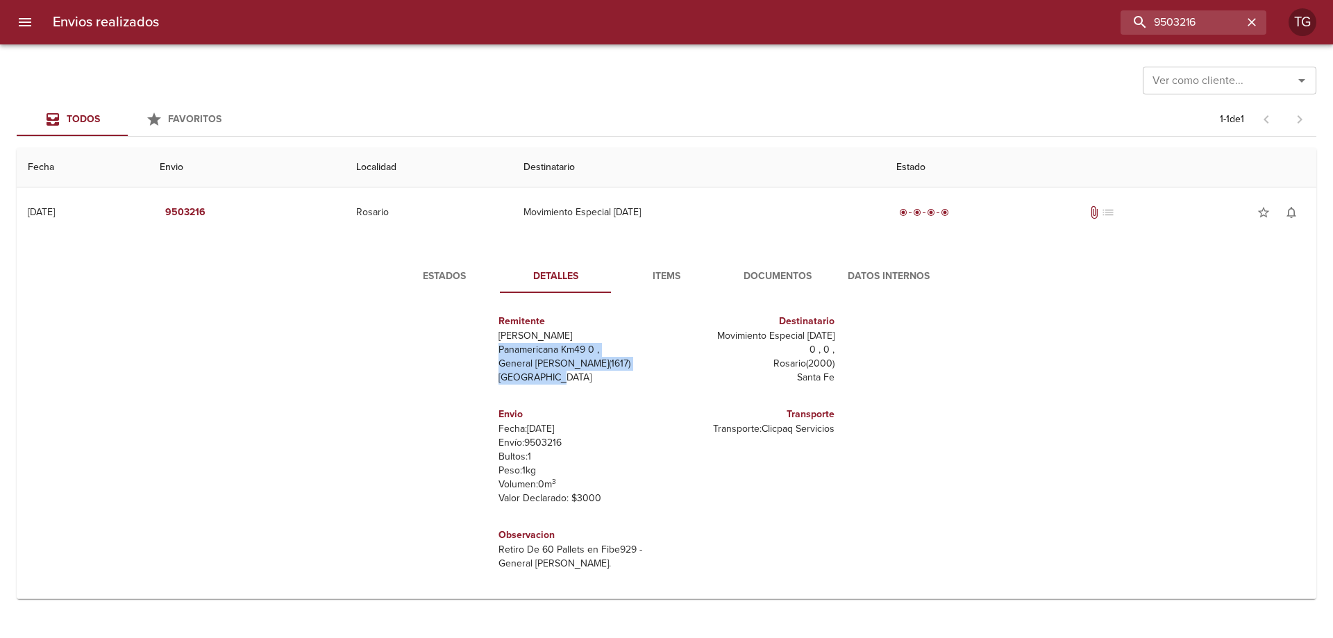
drag, startPoint x: 487, startPoint y: 344, endPoint x: 597, endPoint y: 375, distance: 114.7
click at [597, 375] on div "Remitente Wamaro Tortuguitas Panamericana Km49 0 , General [PERSON_NAME] ( 1617…" at bounding box center [666, 443] width 580 height 278
click at [597, 375] on p "[GEOGRAPHIC_DATA]" at bounding box center [579, 378] width 162 height 14
